Goal: Check status: Check status

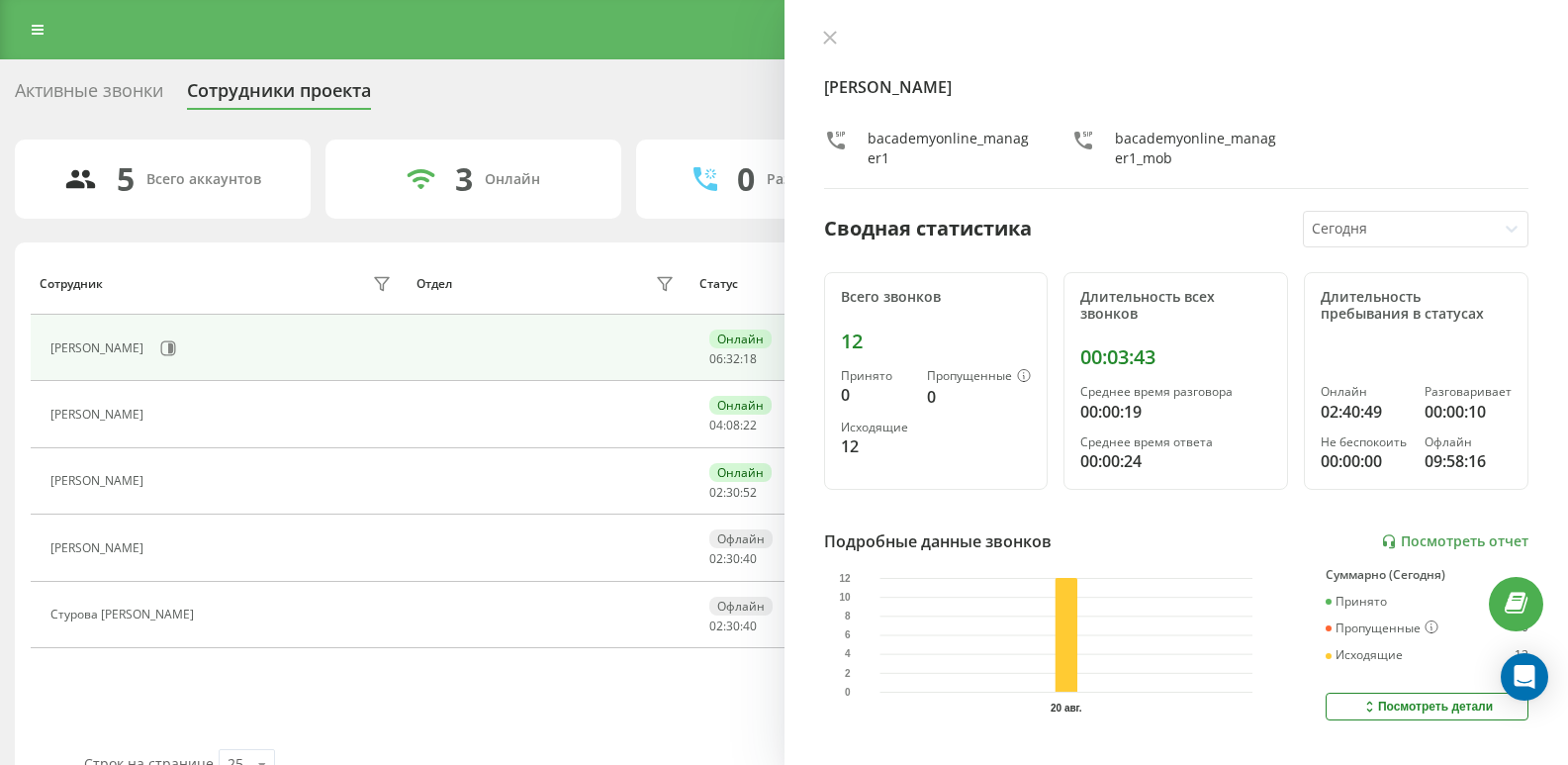
click at [270, 429] on div "[PERSON_NAME]" at bounding box center [224, 415] width 346 height 28
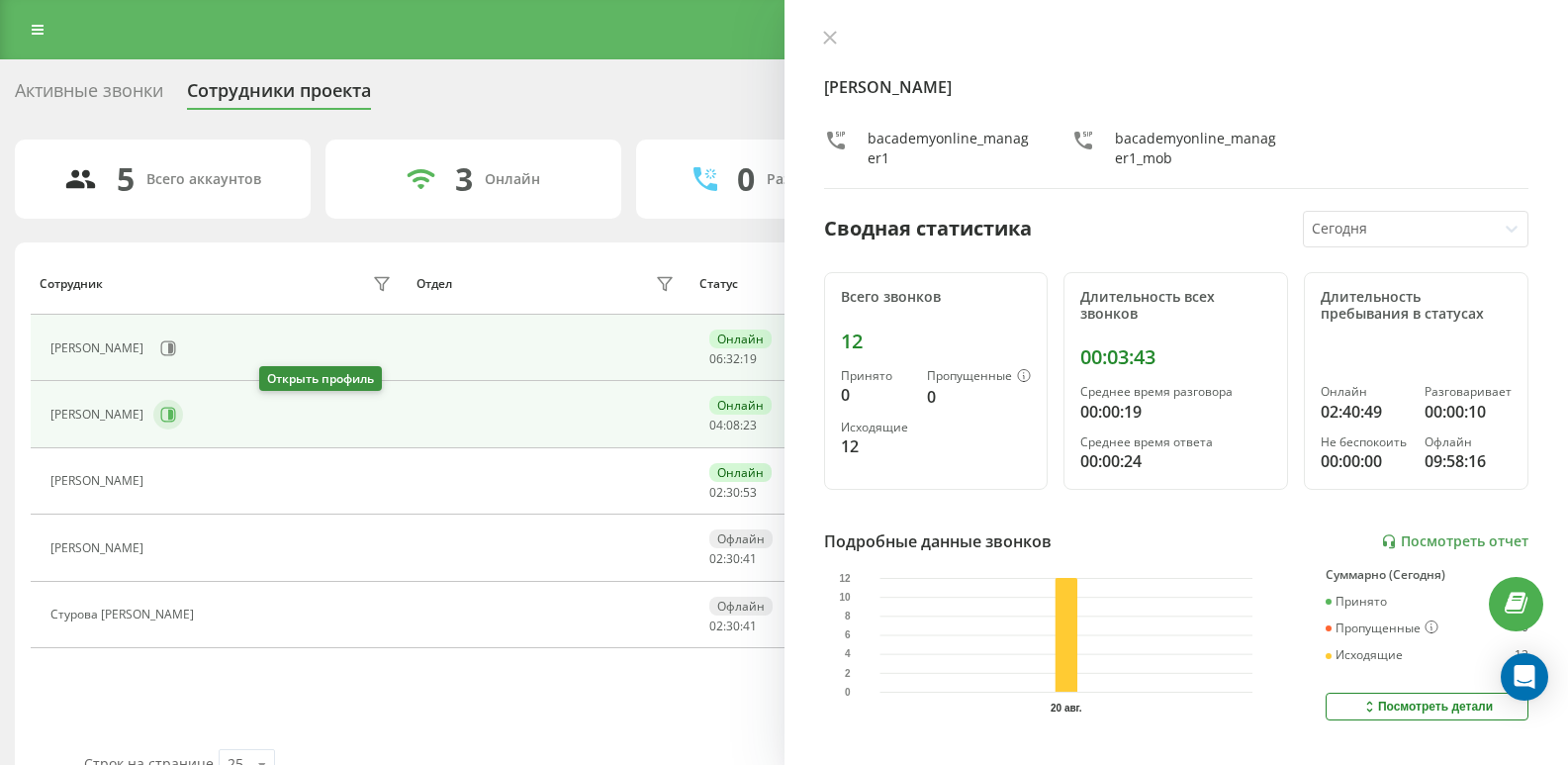
click at [176, 420] on icon at bounding box center [168, 415] width 16 height 16
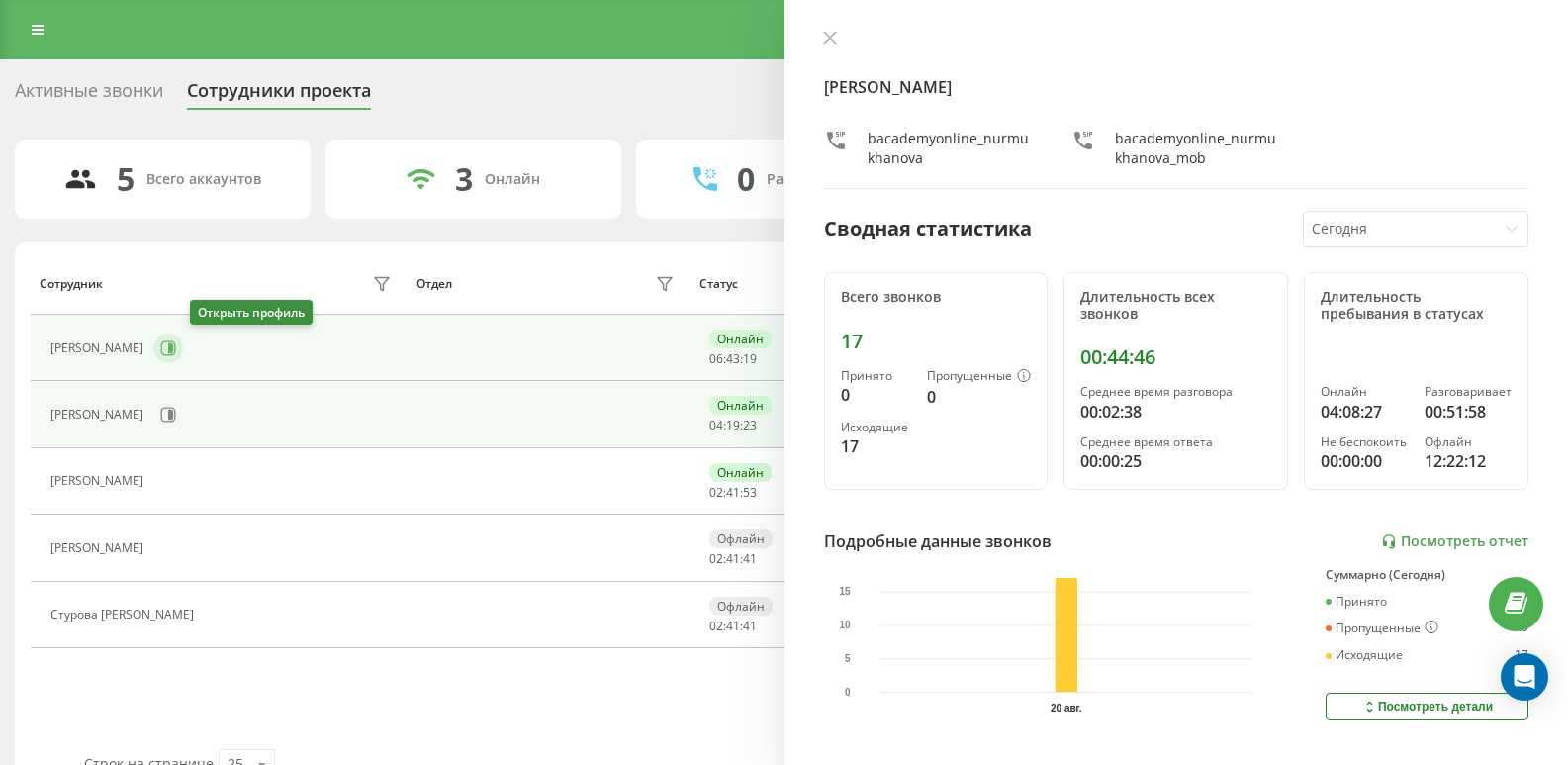
click at [176, 341] on icon at bounding box center [168, 347] width 15 height 15
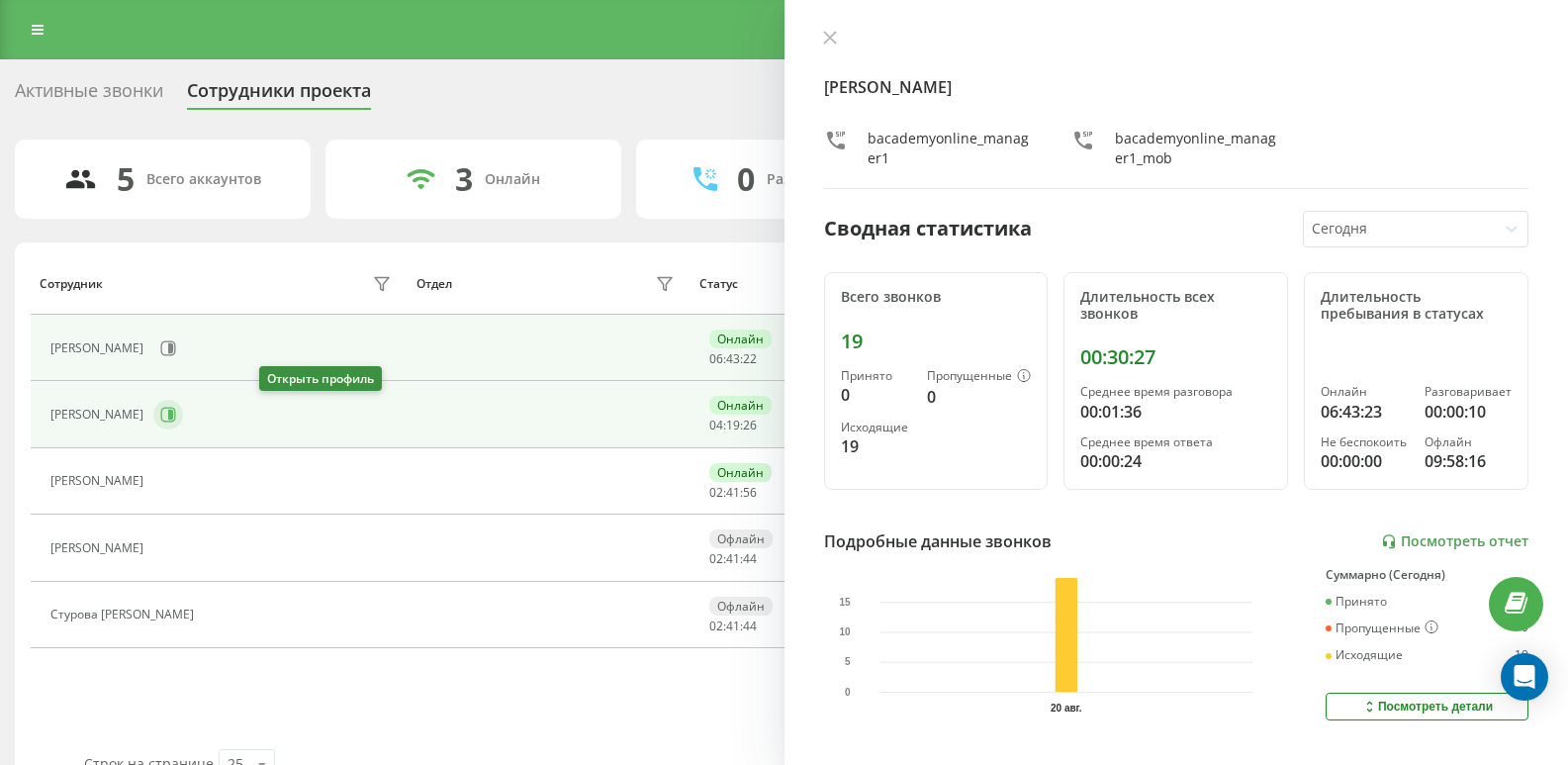
click at [173, 415] on icon at bounding box center [170, 415] width 5 height 10
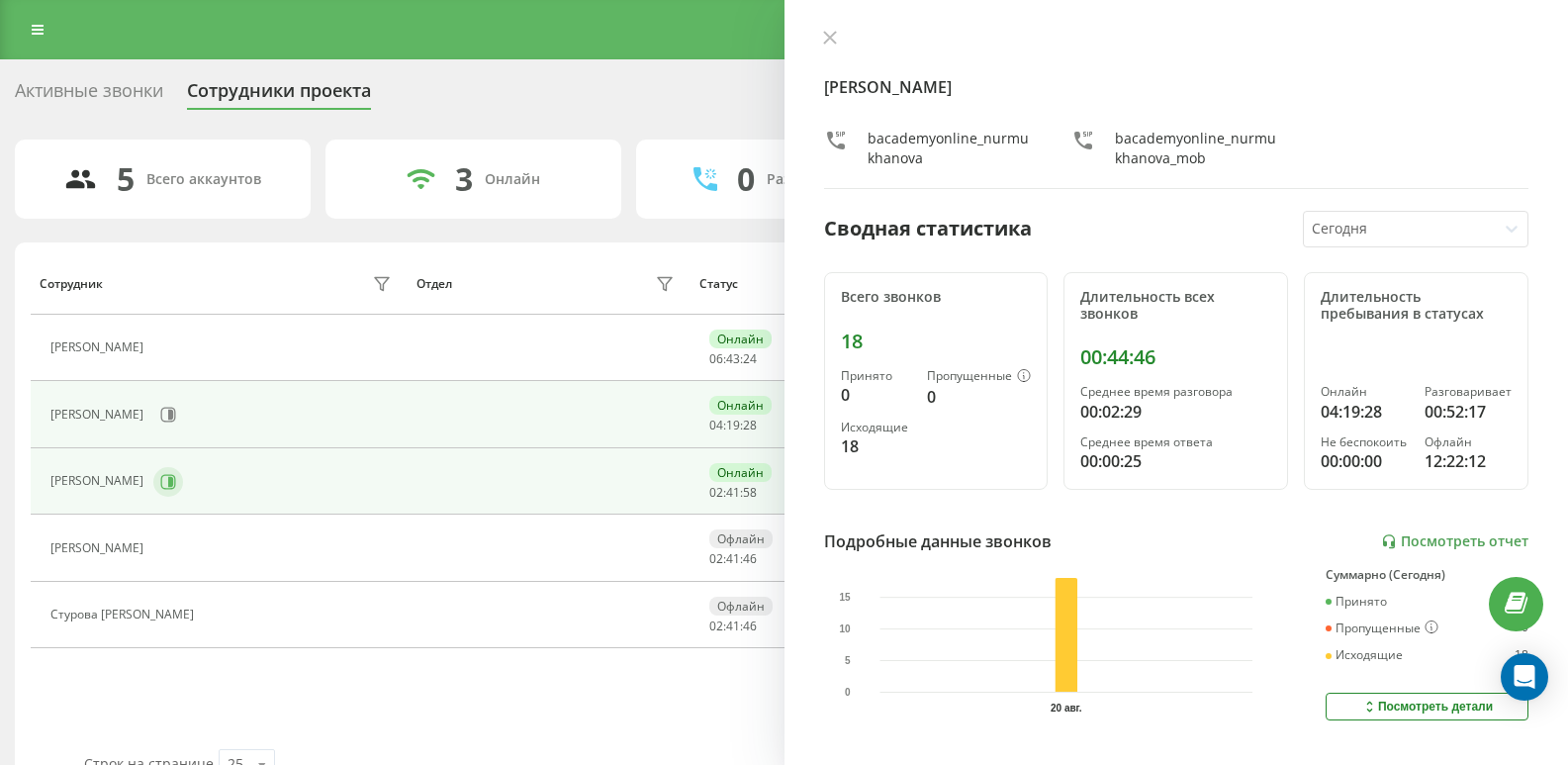
click at [165, 482] on button at bounding box center [168, 481] width 30 height 30
click at [183, 416] on button at bounding box center [168, 415] width 30 height 30
click at [176, 486] on icon at bounding box center [168, 481] width 16 height 16
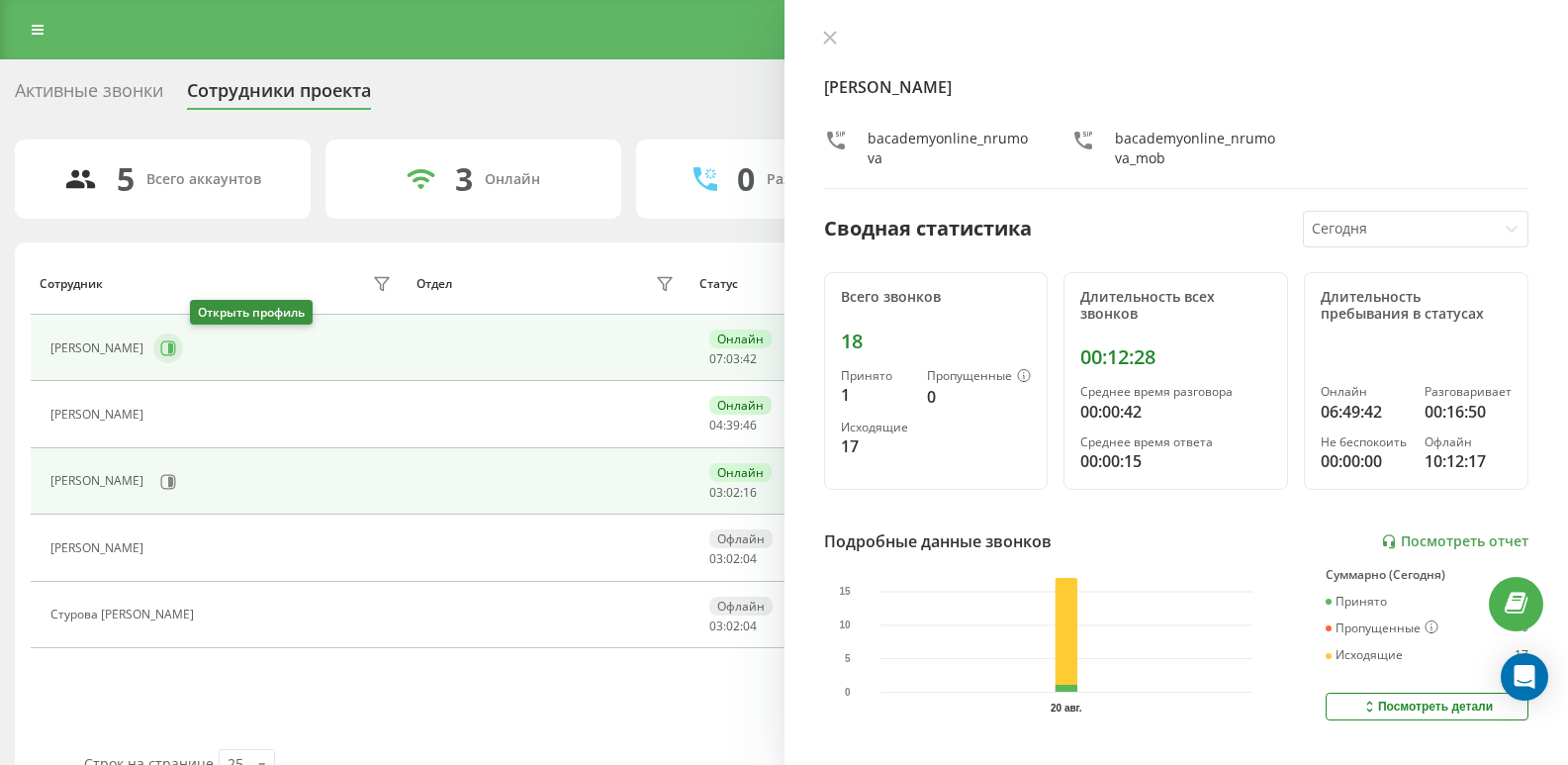
click at [176, 351] on icon at bounding box center [168, 347] width 15 height 15
